Goal: Task Accomplishment & Management: Complete application form

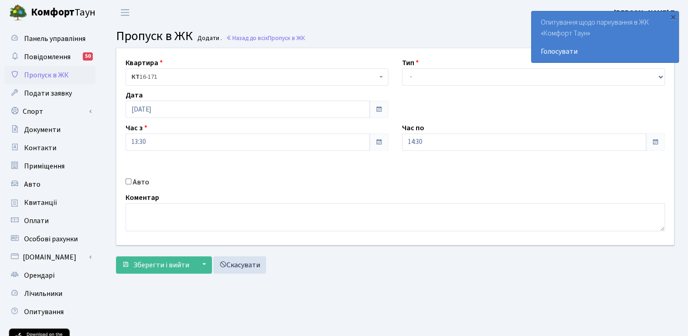
select select "3"
click at [402, 68] on select "- Доставка Таксі Гості Сервіс" at bounding box center [533, 76] width 263 height 17
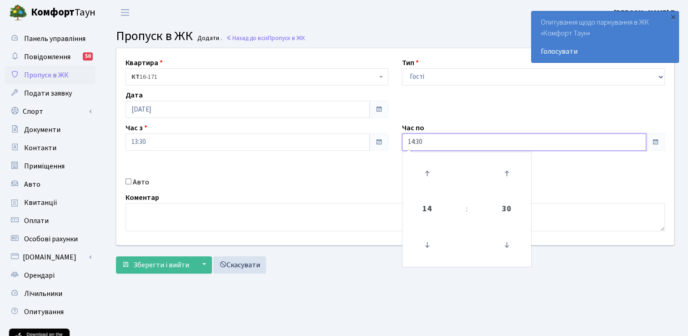
click at [438, 141] on input "14:30" at bounding box center [524, 141] width 244 height 17
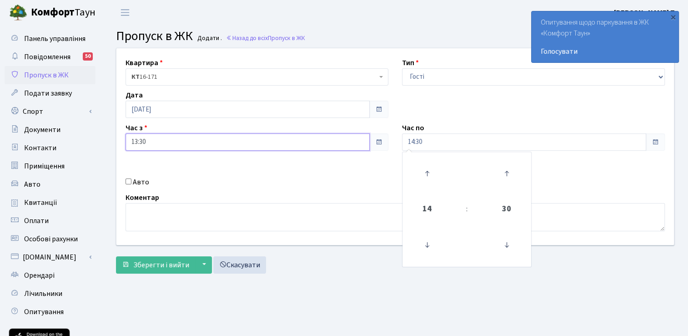
click at [215, 140] on input "13:30" at bounding box center [248, 141] width 244 height 17
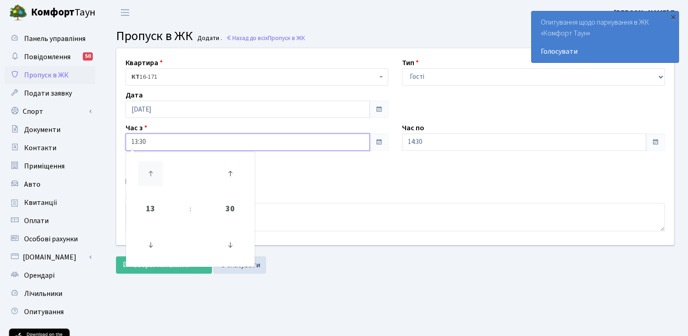
click at [150, 173] on icon at bounding box center [150, 173] width 25 height 25
click at [151, 173] on icon at bounding box center [150, 173] width 25 height 25
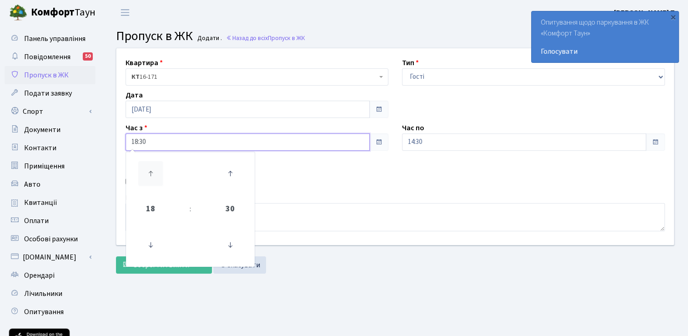
click at [151, 173] on icon at bounding box center [150, 173] width 25 height 25
type input "21:30"
drag, startPoint x: 493, startPoint y: 181, endPoint x: 476, endPoint y: 157, distance: 28.9
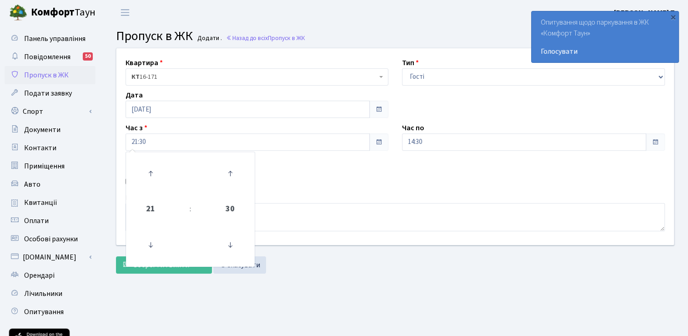
click at [493, 181] on div "Квартира <b>КТ</b>&nbsp;&nbsp;&nbsp;&nbsp;16-171 КТ 16-171 Тип - Доставка Таксі…" at bounding box center [395, 146] width 571 height 197
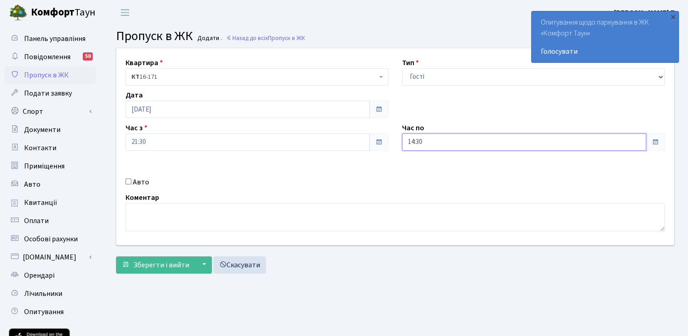
click at [448, 140] on input "14:30" at bounding box center [524, 141] width 244 height 17
click at [425, 174] on icon at bounding box center [427, 173] width 25 height 25
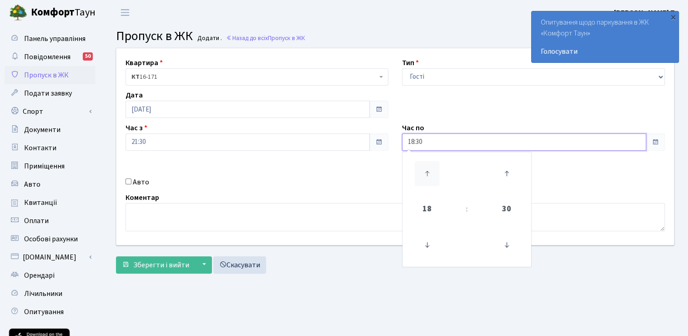
click at [425, 174] on icon at bounding box center [427, 173] width 25 height 25
click at [426, 174] on icon at bounding box center [427, 173] width 25 height 25
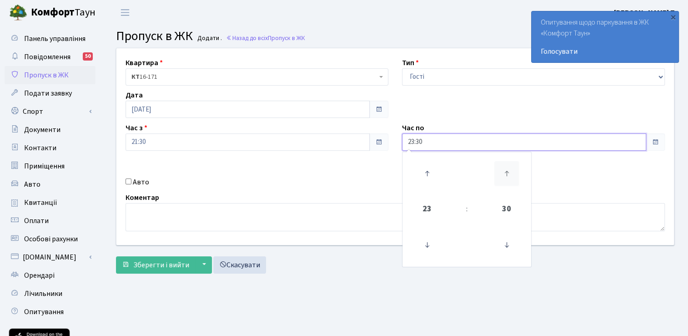
click at [508, 170] on icon at bounding box center [506, 173] width 25 height 25
type input "00:00"
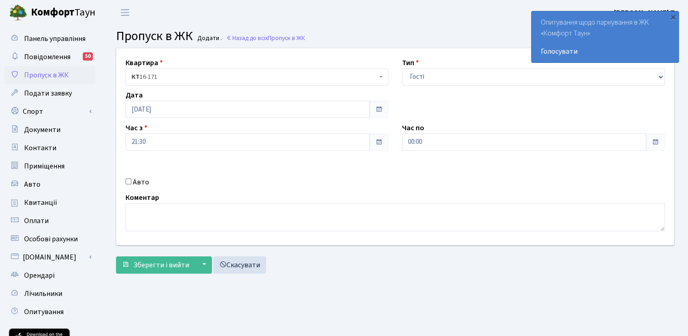
click at [574, 192] on div "Коментар" at bounding box center [395, 211] width 553 height 39
click at [155, 256] on button "Зберегти і вийти" at bounding box center [155, 264] width 79 height 17
select select "3"
click at [402, 68] on select "- Доставка Таксі Гості Сервіс" at bounding box center [533, 76] width 263 height 17
click at [161, 138] on input "13:30" at bounding box center [248, 141] width 244 height 17
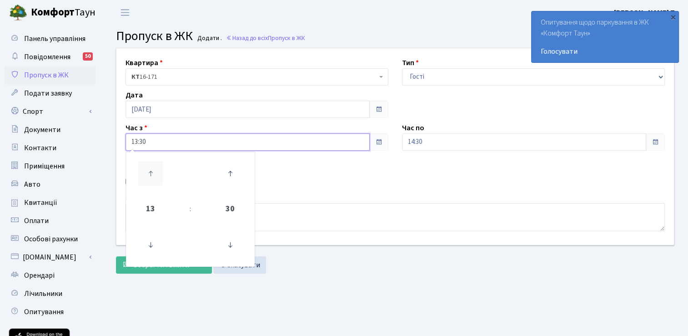
click at [145, 172] on icon at bounding box center [150, 173] width 25 height 25
click at [146, 173] on icon at bounding box center [150, 173] width 25 height 25
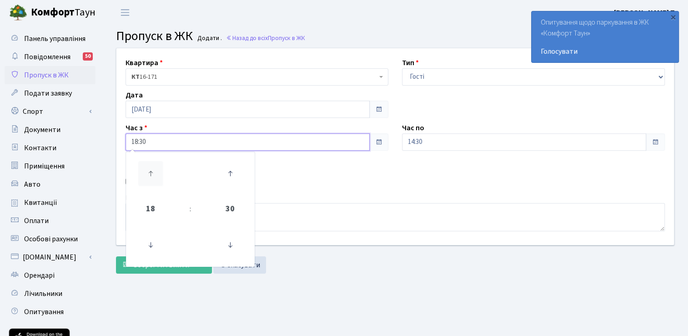
click at [146, 173] on icon at bounding box center [150, 173] width 25 height 25
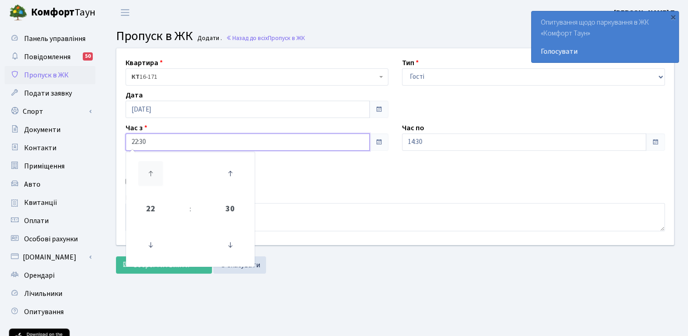
type input "23:30"
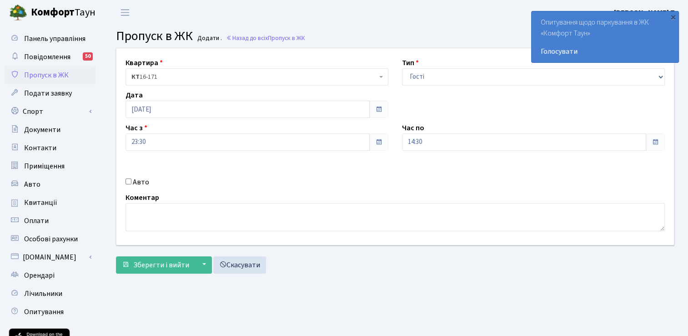
click at [294, 176] on div "Квартира <b>КТ</b>&nbsp;&nbsp;&nbsp;&nbsp;16-171 КТ 16-171 Тип - Доставка Таксі…" at bounding box center [395, 146] width 571 height 197
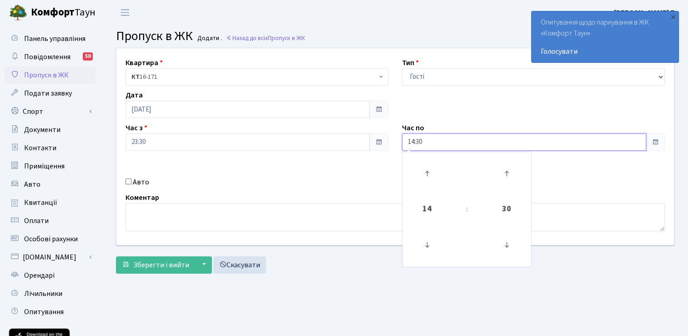
click at [491, 146] on input "14:30" at bounding box center [524, 141] width 244 height 17
click at [429, 170] on icon at bounding box center [427, 173] width 25 height 25
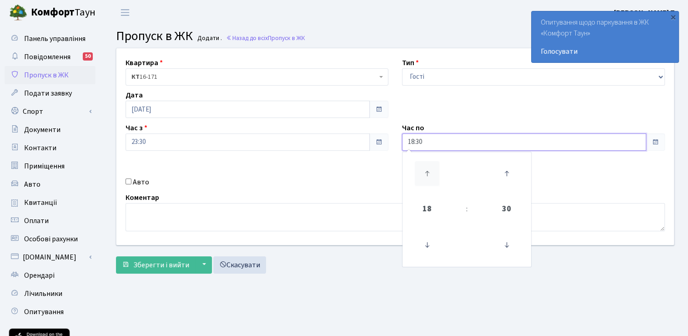
click at [429, 170] on icon at bounding box center [427, 173] width 25 height 25
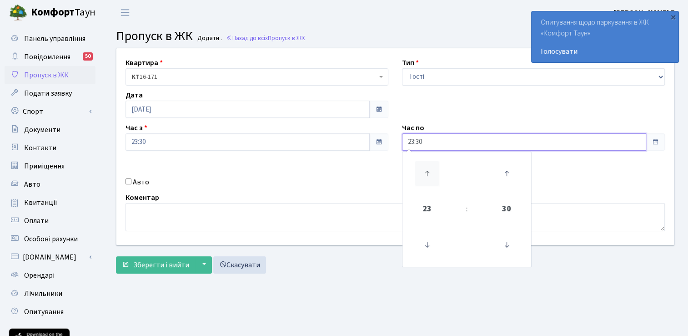
click at [429, 170] on icon at bounding box center [427, 173] width 25 height 25
click at [428, 172] on icon at bounding box center [427, 173] width 25 height 25
type input "03:30"
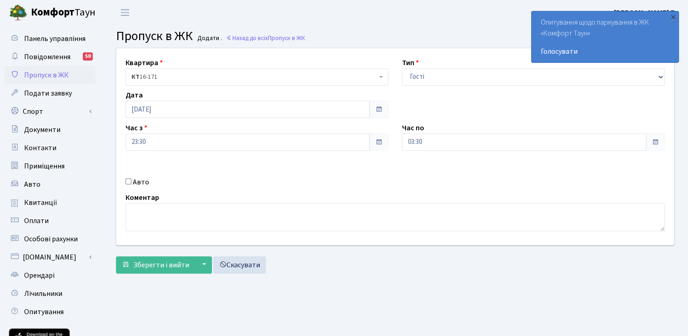
click at [351, 175] on div "Квартира <b>КТ</b>&nbsp;&nbsp;&nbsp;&nbsp;16-171 КТ 16-171 Тип - Доставка Таксі…" at bounding box center [395, 146] width 571 height 197
click at [164, 261] on span "Зберегти і вийти" at bounding box center [161, 265] width 56 height 10
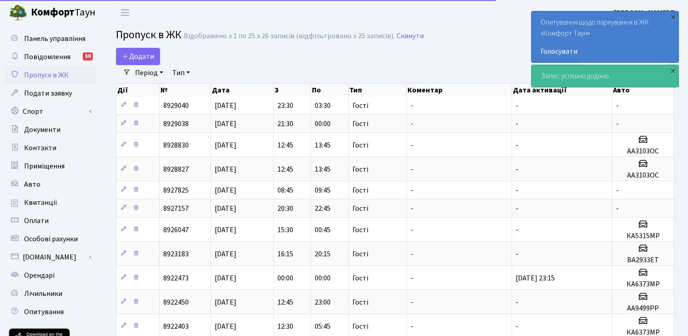
select select "25"
